Goal: Register for event/course

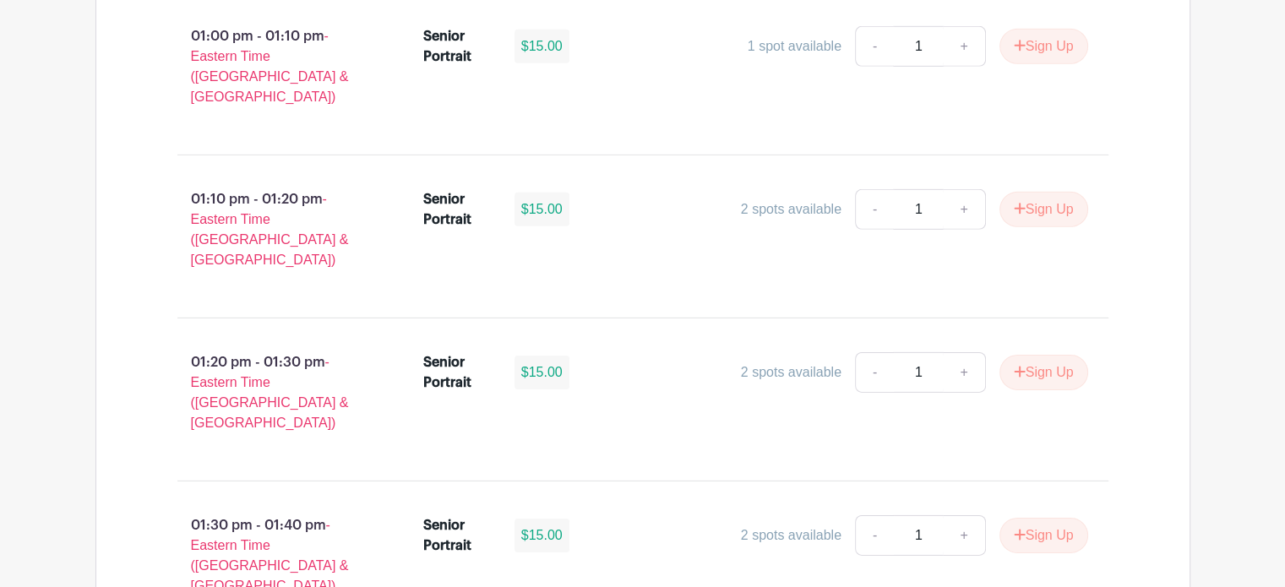
scroll to position [5409, 0]
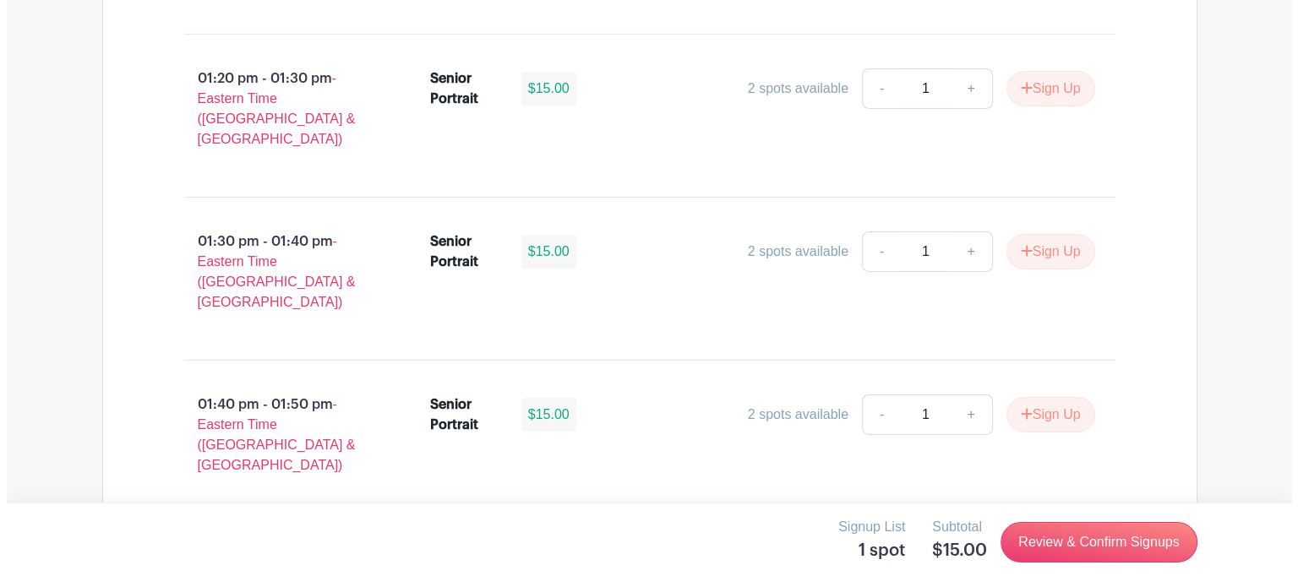
scroll to position [5663, 0]
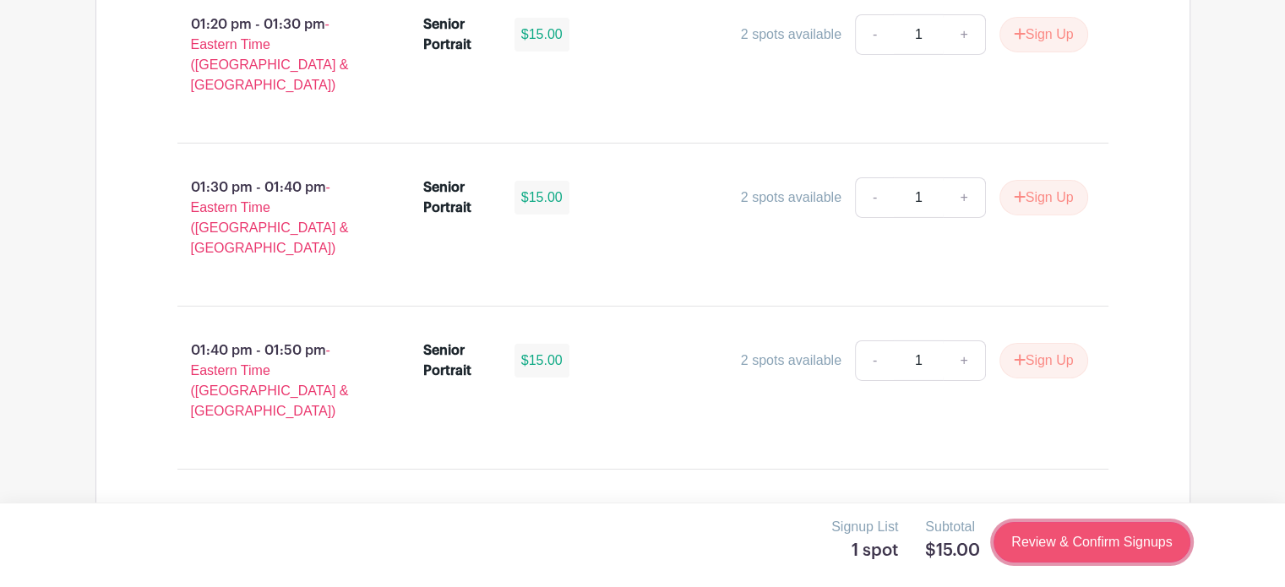
click at [1112, 545] on link "Review & Confirm Signups" at bounding box center [1092, 542] width 196 height 41
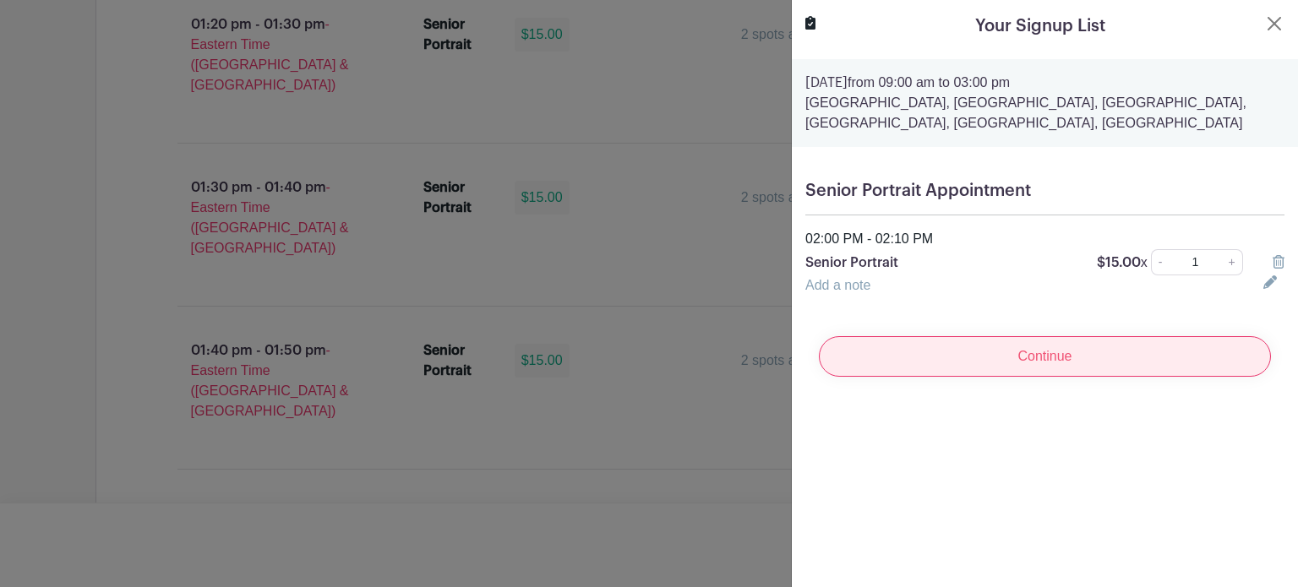
click at [1023, 361] on input "Continue" at bounding box center [1045, 356] width 452 height 41
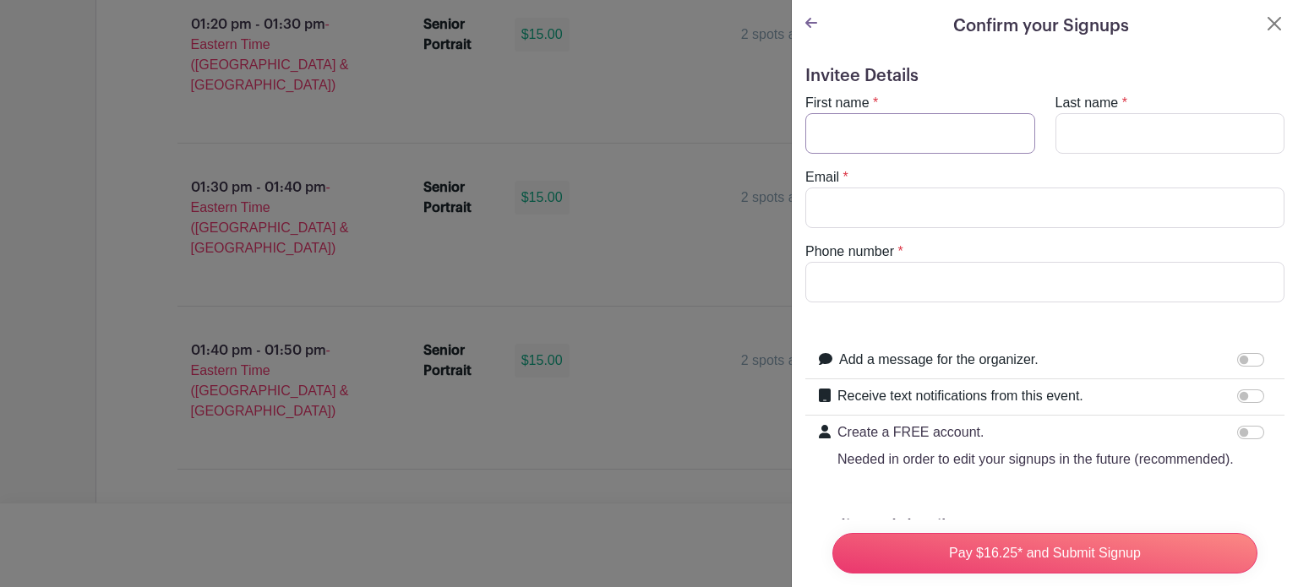
click at [855, 128] on input "First name" at bounding box center [920, 133] width 230 height 41
type input "[PERSON_NAME]"
type input "[PERSON_NAME][EMAIL_ADDRESS][PERSON_NAME][DOMAIN_NAME]"
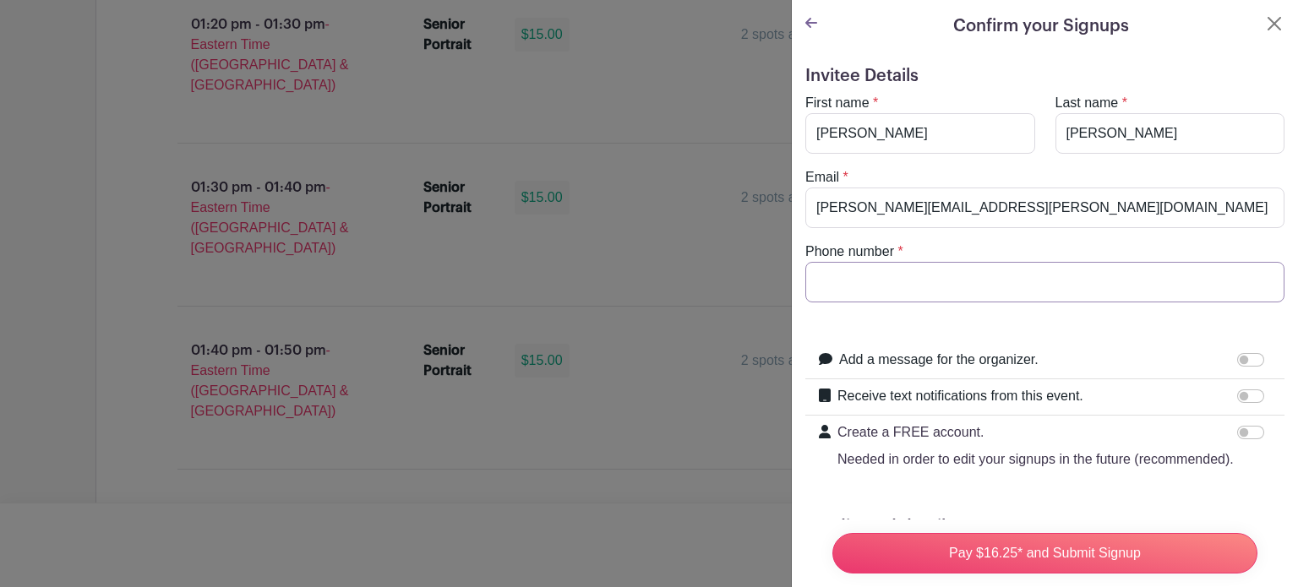
click at [872, 273] on input "Phone number" at bounding box center [1044, 282] width 479 height 41
type input "8646062811"
drag, startPoint x: 957, startPoint y: 202, endPoint x: 981, endPoint y: 205, distance: 24.6
click at [957, 202] on input "[PERSON_NAME][EMAIL_ADDRESS][PERSON_NAME][DOMAIN_NAME]" at bounding box center [1044, 208] width 479 height 41
drag, startPoint x: 1004, startPoint y: 209, endPoint x: 743, endPoint y: 198, distance: 261.4
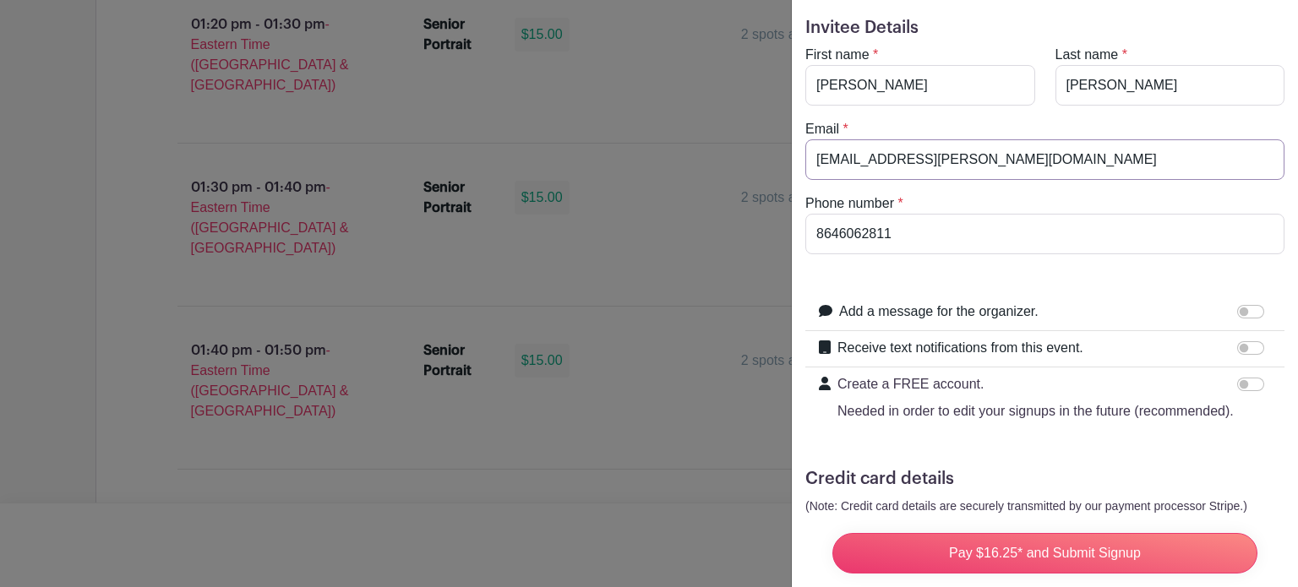
scroll to position [85, 0]
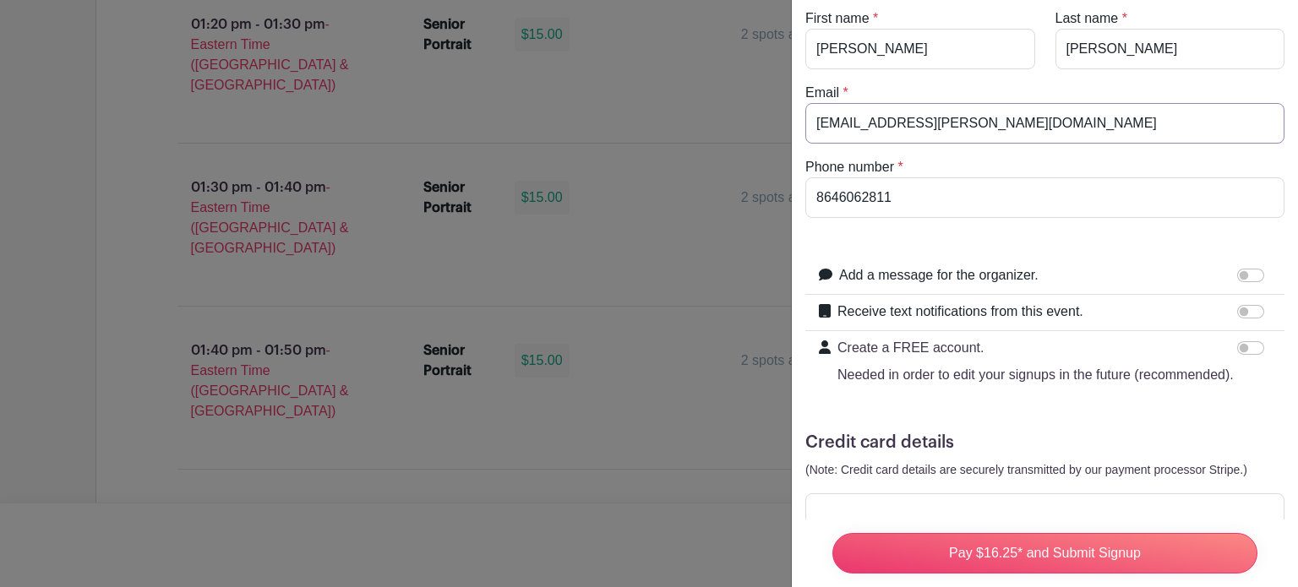
type input "[EMAIL_ADDRESS][PERSON_NAME][DOMAIN_NAME]"
click at [1244, 276] on input "Add a message for the organizer." at bounding box center [1250, 276] width 27 height 14
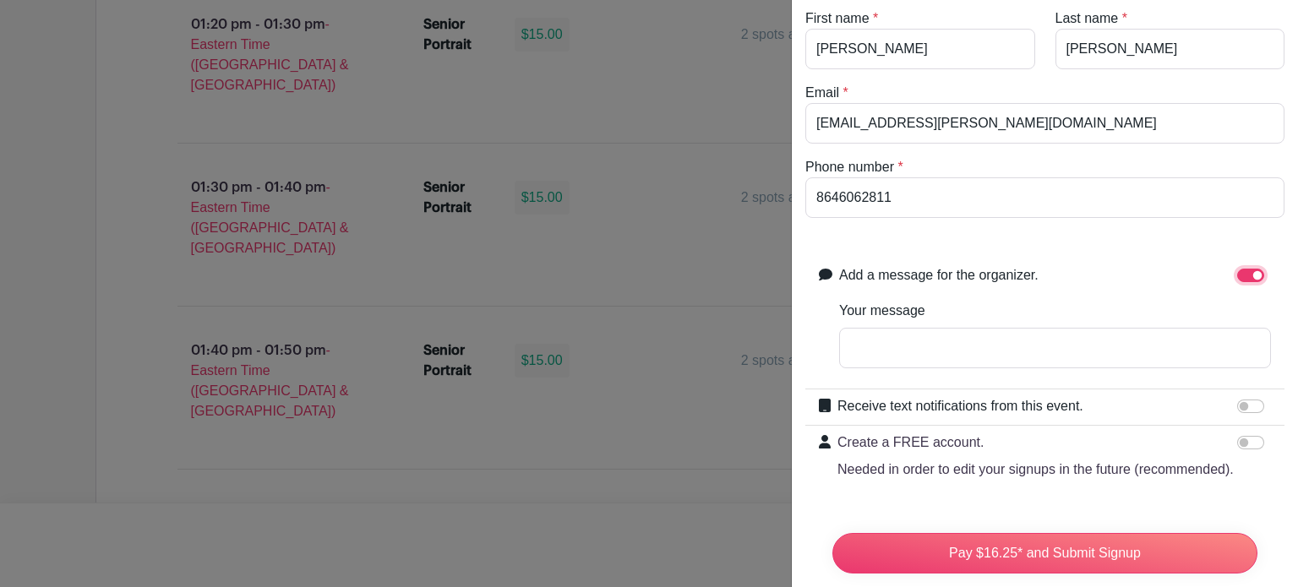
click at [1237, 273] on input "Add a message for the organizer." at bounding box center [1250, 276] width 27 height 14
checkbox input "false"
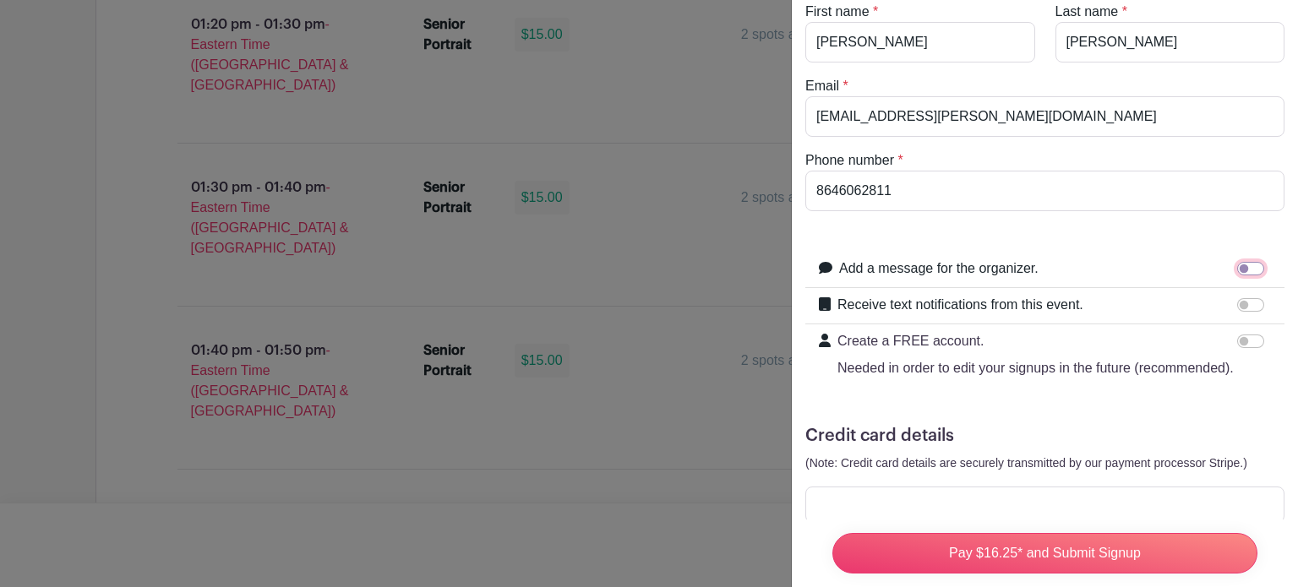
scroll to position [166, 0]
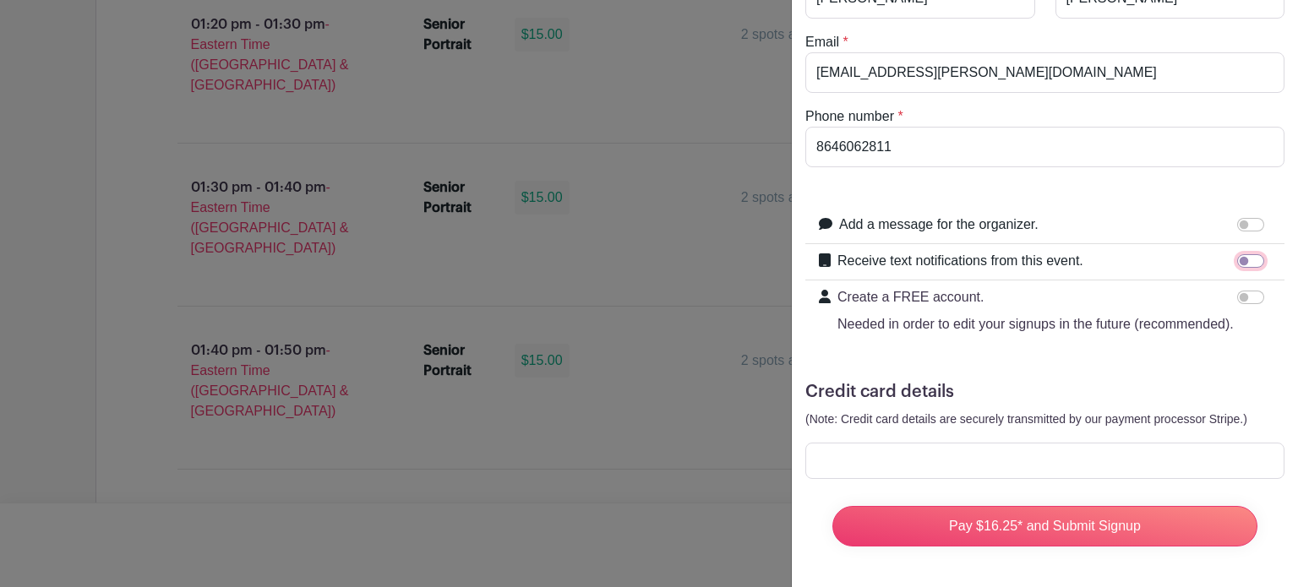
click at [1237, 254] on input "Receive text notifications from this event." at bounding box center [1250, 261] width 27 height 14
checkbox input "true"
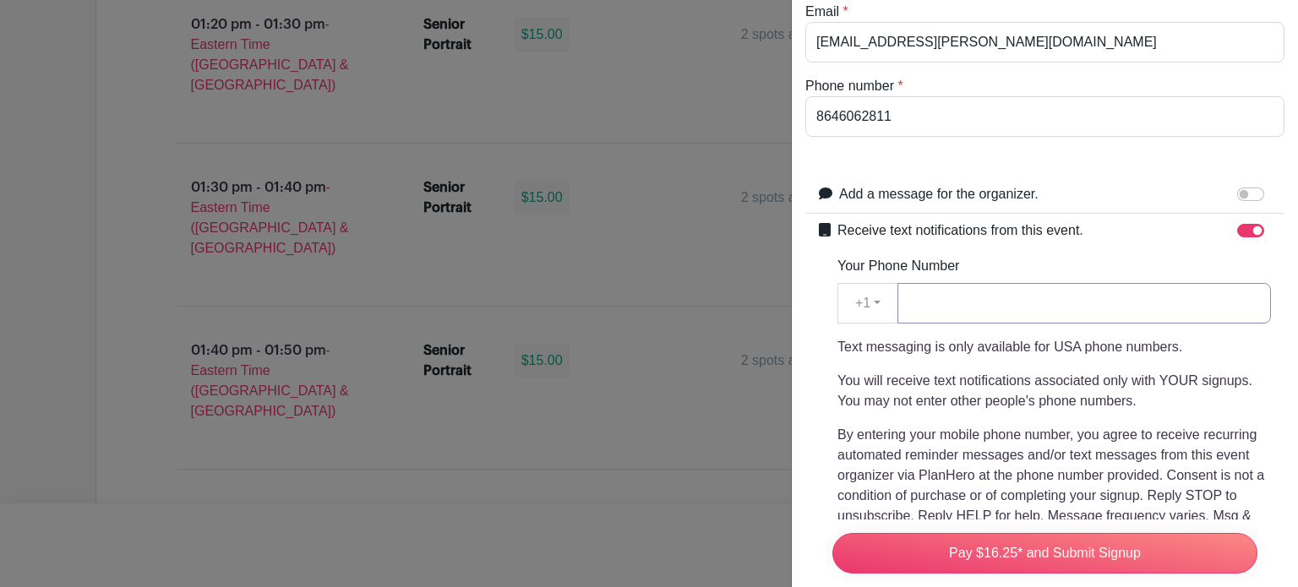
click at [931, 303] on input "Your Phone Number" at bounding box center [1085, 303] width 374 height 41
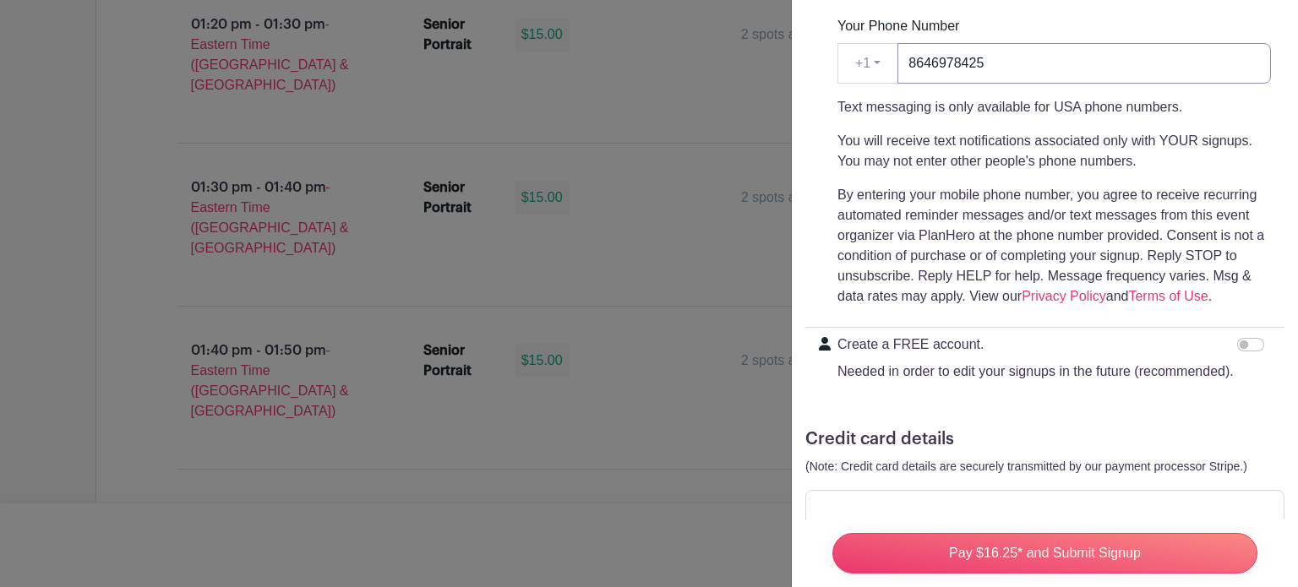
scroll to position [483, 0]
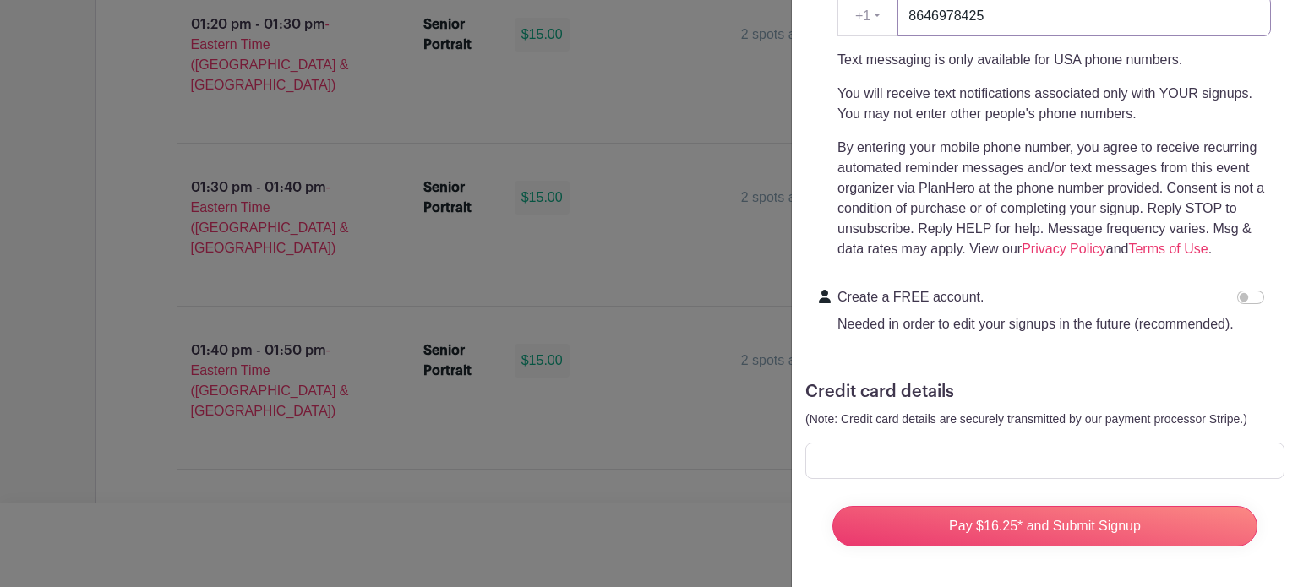
type input "8646978425"
click at [1241, 291] on input "Create a FREE account. Needed in order to edit your signups in the future (reco…" at bounding box center [1250, 298] width 27 height 14
checkbox input "true"
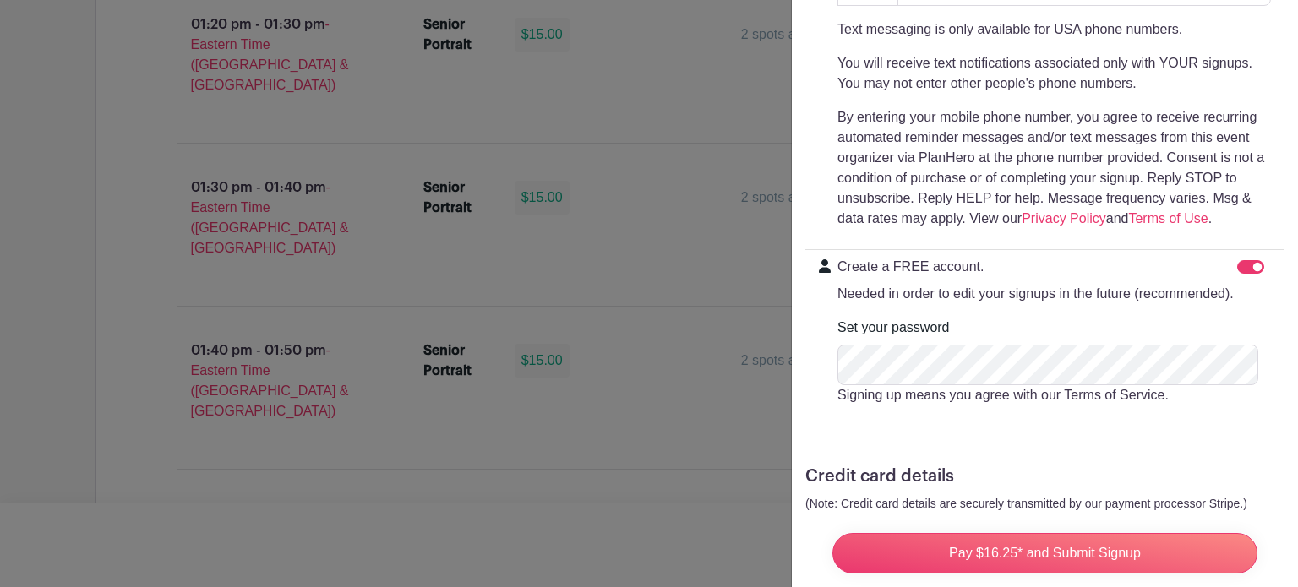
click at [1099, 330] on div "Create a FREE account. Needed in order to edit your signups in the future (reco…" at bounding box center [1055, 338] width 434 height 162
click at [1026, 338] on div "Set your password Signing up means you agree with our Terms of Service." at bounding box center [1055, 362] width 434 height 88
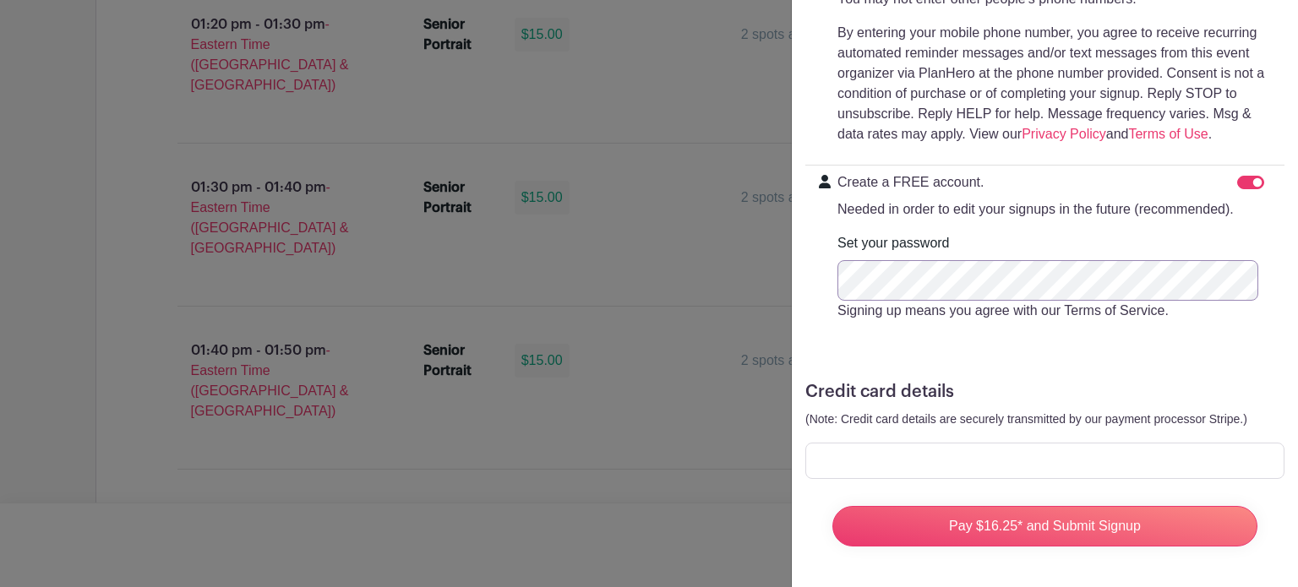
scroll to position [598, 0]
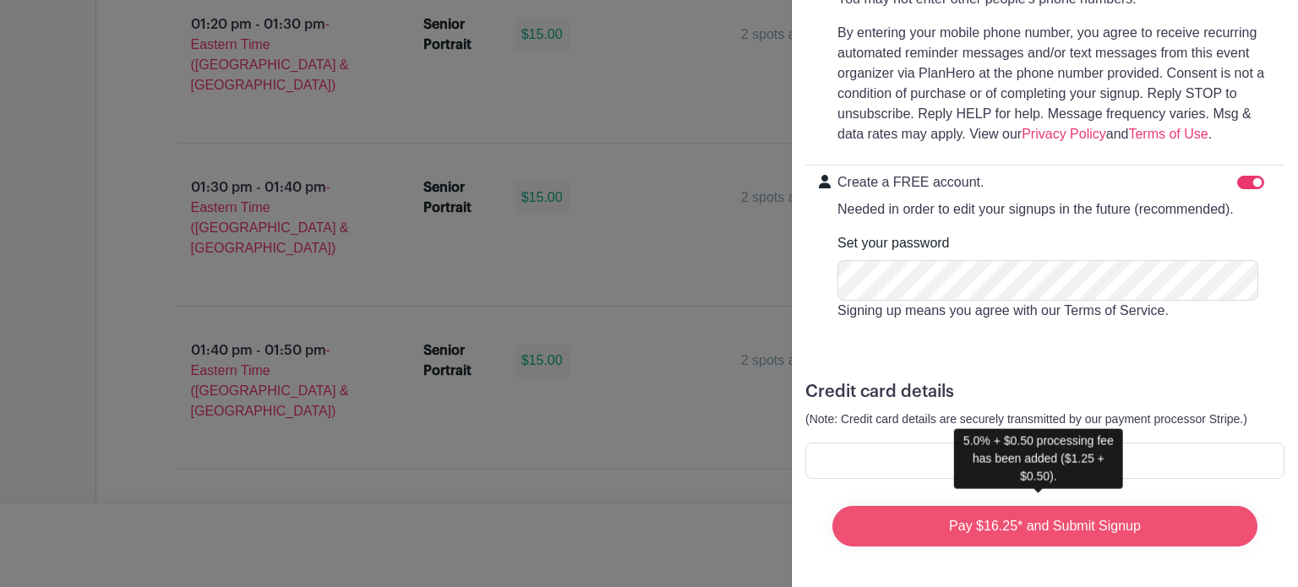
click at [1040, 519] on input "Pay $16.25* and Submit Signup" at bounding box center [1044, 526] width 425 height 41
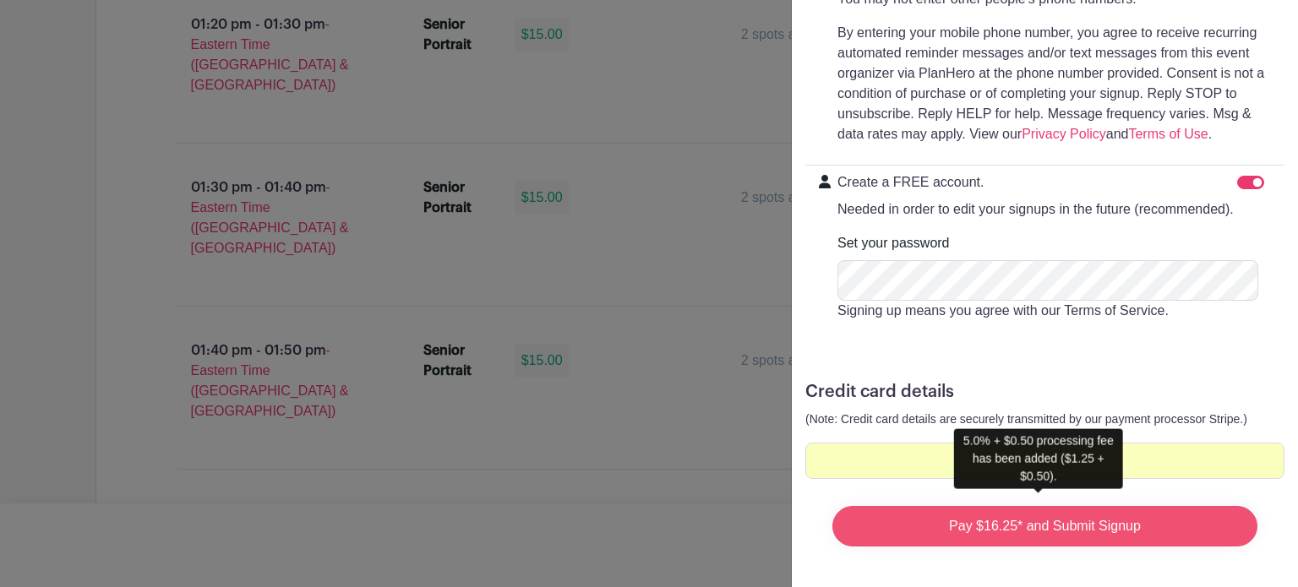
click at [1037, 510] on input "Pay $16.25* and Submit Signup" at bounding box center [1044, 526] width 425 height 41
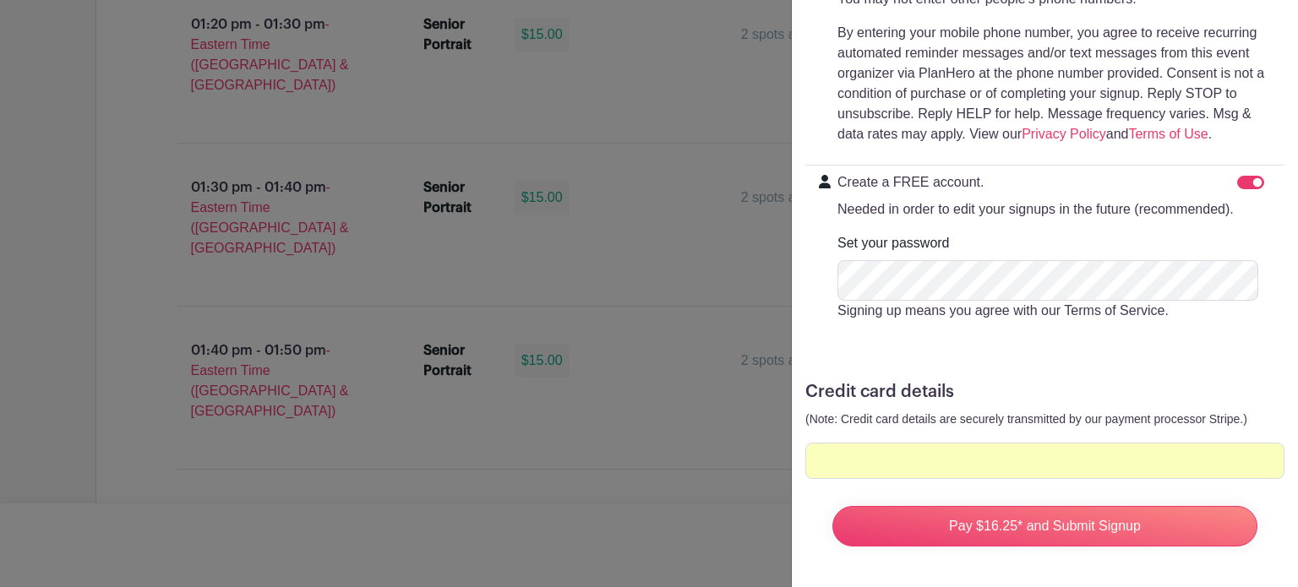
click at [1284, 372] on div "Invitee Details First name * [PERSON_NAME] Last name * [PERSON_NAME] Email * [E…" at bounding box center [1045, 35] width 506 height 1103
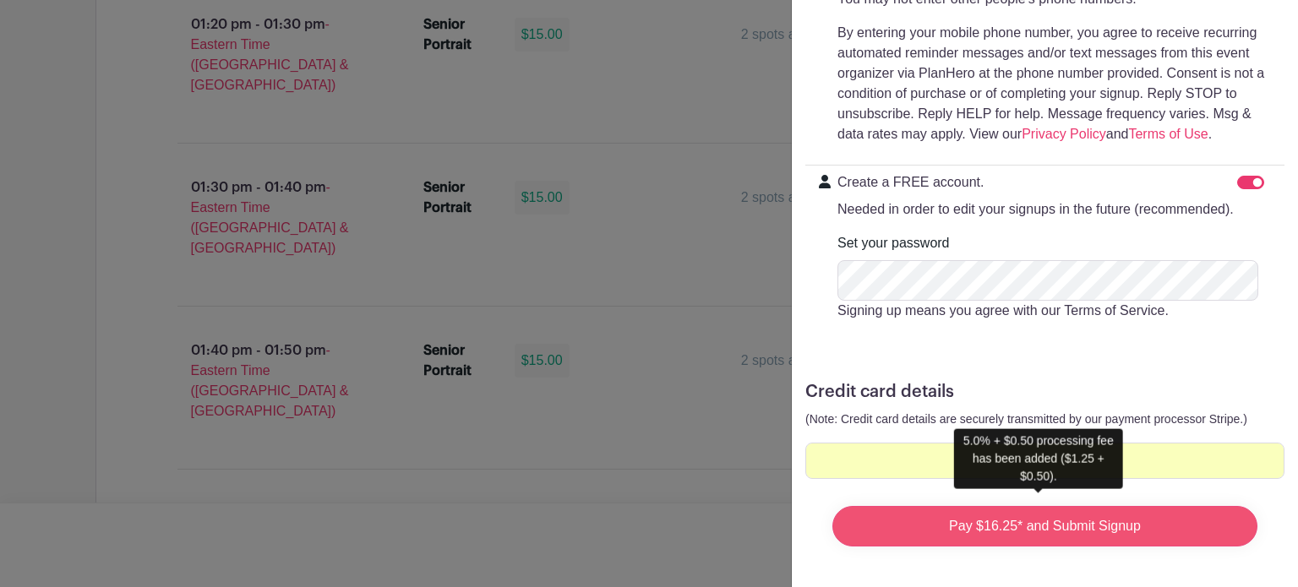
click at [996, 509] on input "Pay $16.25* and Submit Signup" at bounding box center [1044, 526] width 425 height 41
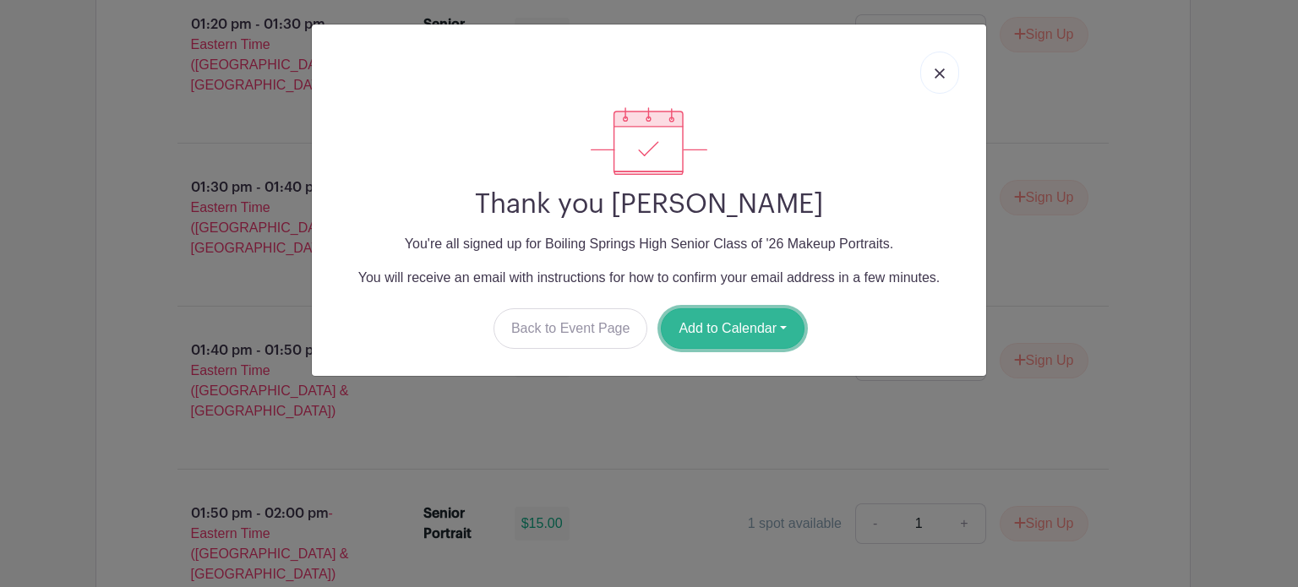
click at [753, 326] on button "Add to Calendar" at bounding box center [733, 328] width 144 height 41
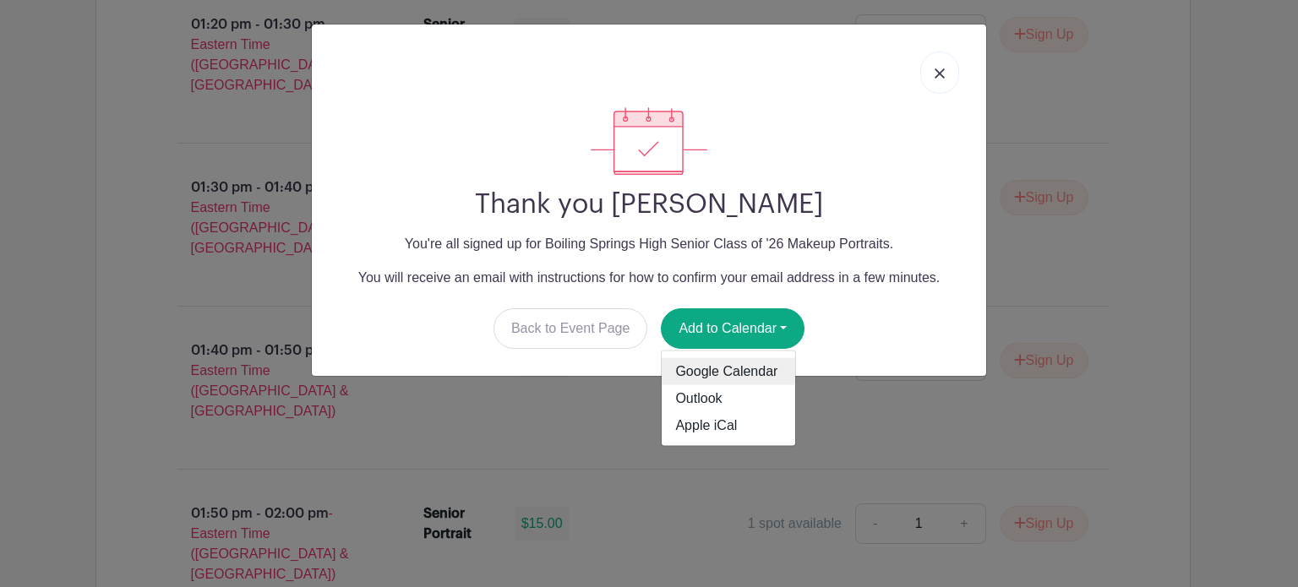
click at [723, 372] on link "Google Calendar" at bounding box center [729, 371] width 134 height 27
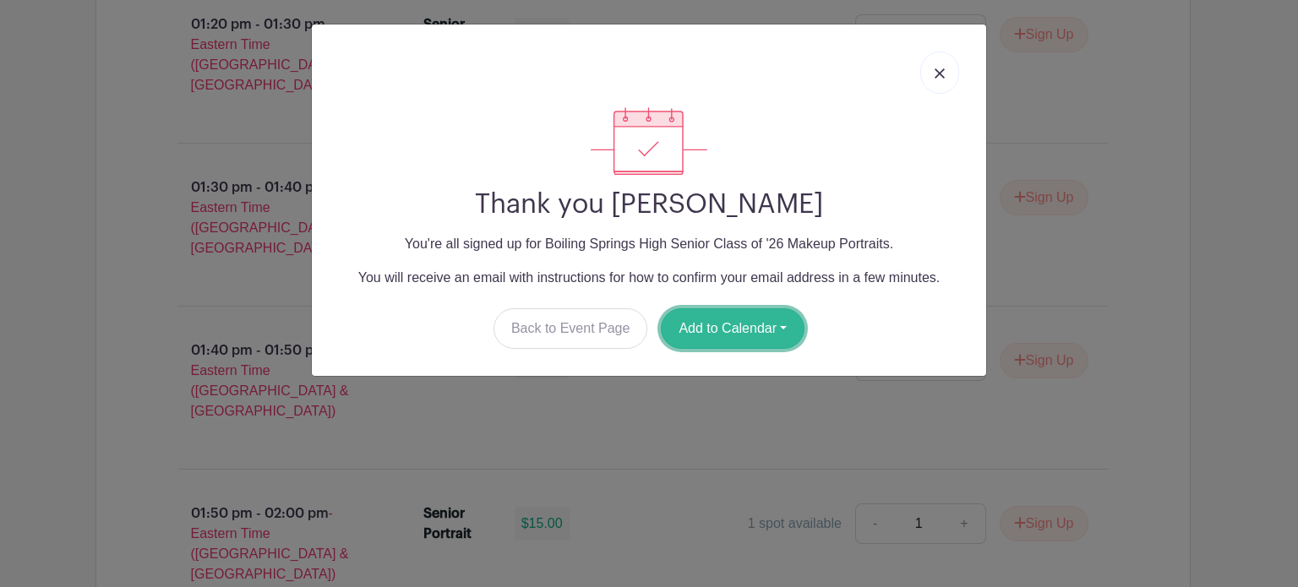
click at [730, 336] on button "Add to Calendar" at bounding box center [733, 328] width 144 height 41
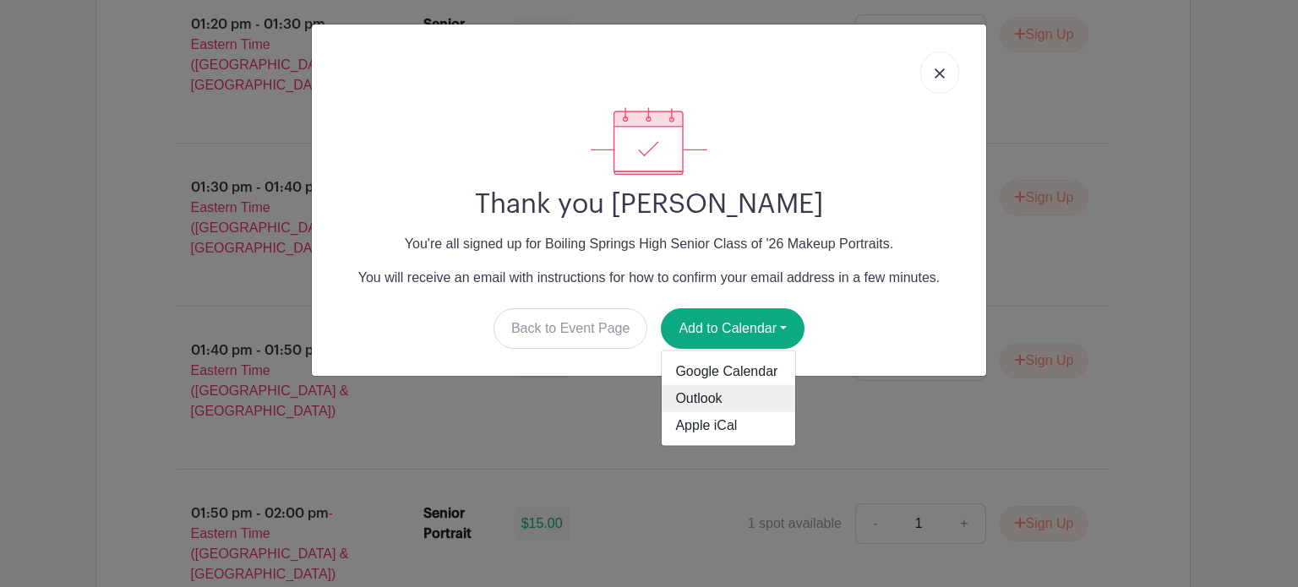
click at [691, 395] on link "Outlook" at bounding box center [729, 398] width 134 height 27
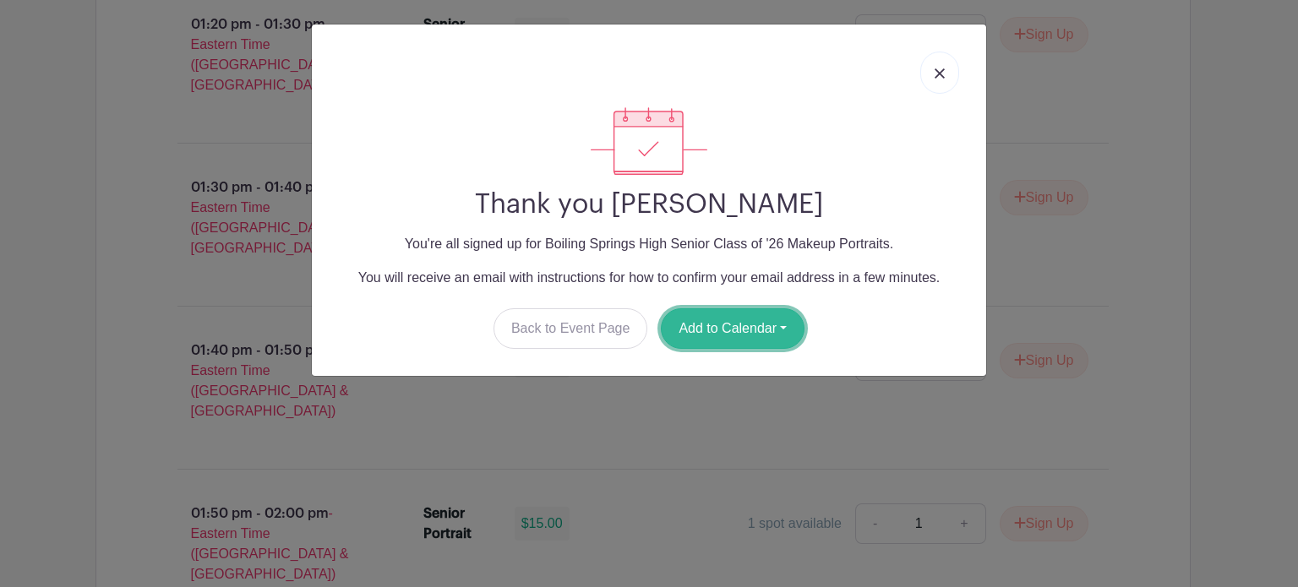
click at [731, 329] on button "Add to Calendar" at bounding box center [733, 328] width 144 height 41
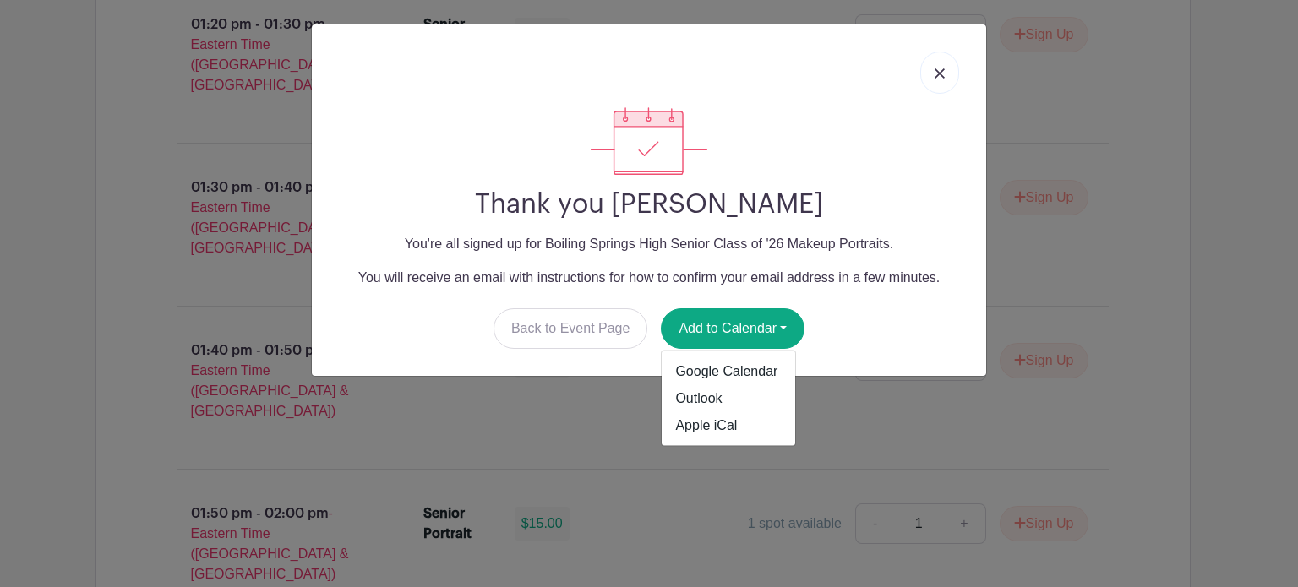
click at [943, 77] on img at bounding box center [940, 73] width 10 height 10
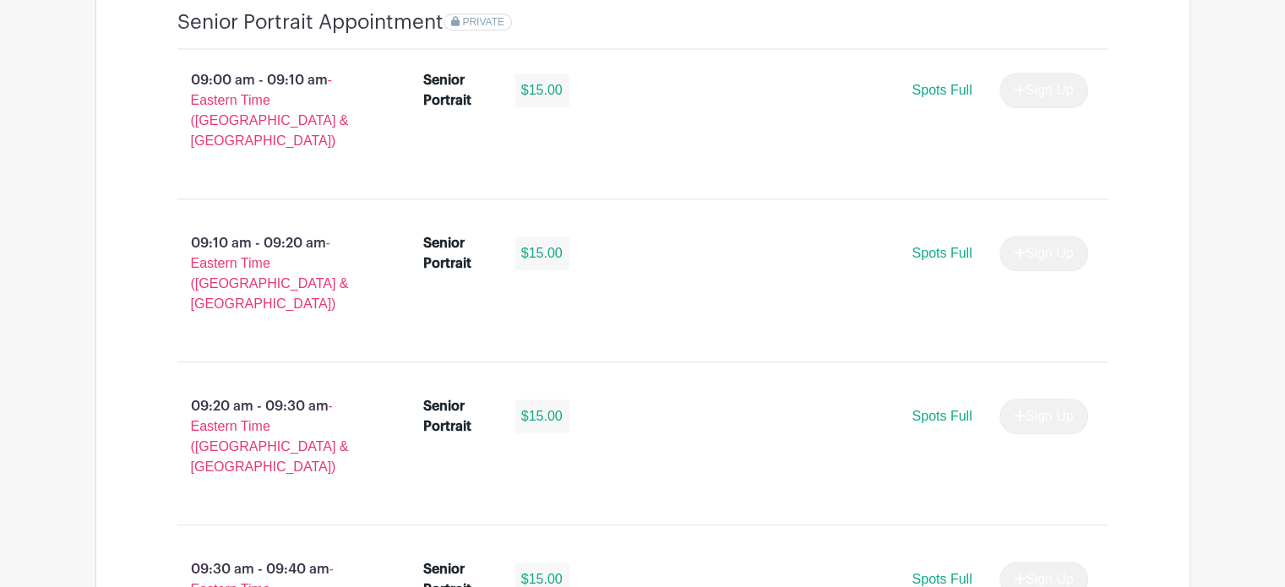
scroll to position [1352, 0]
